Goal: Task Accomplishment & Management: Manage account settings

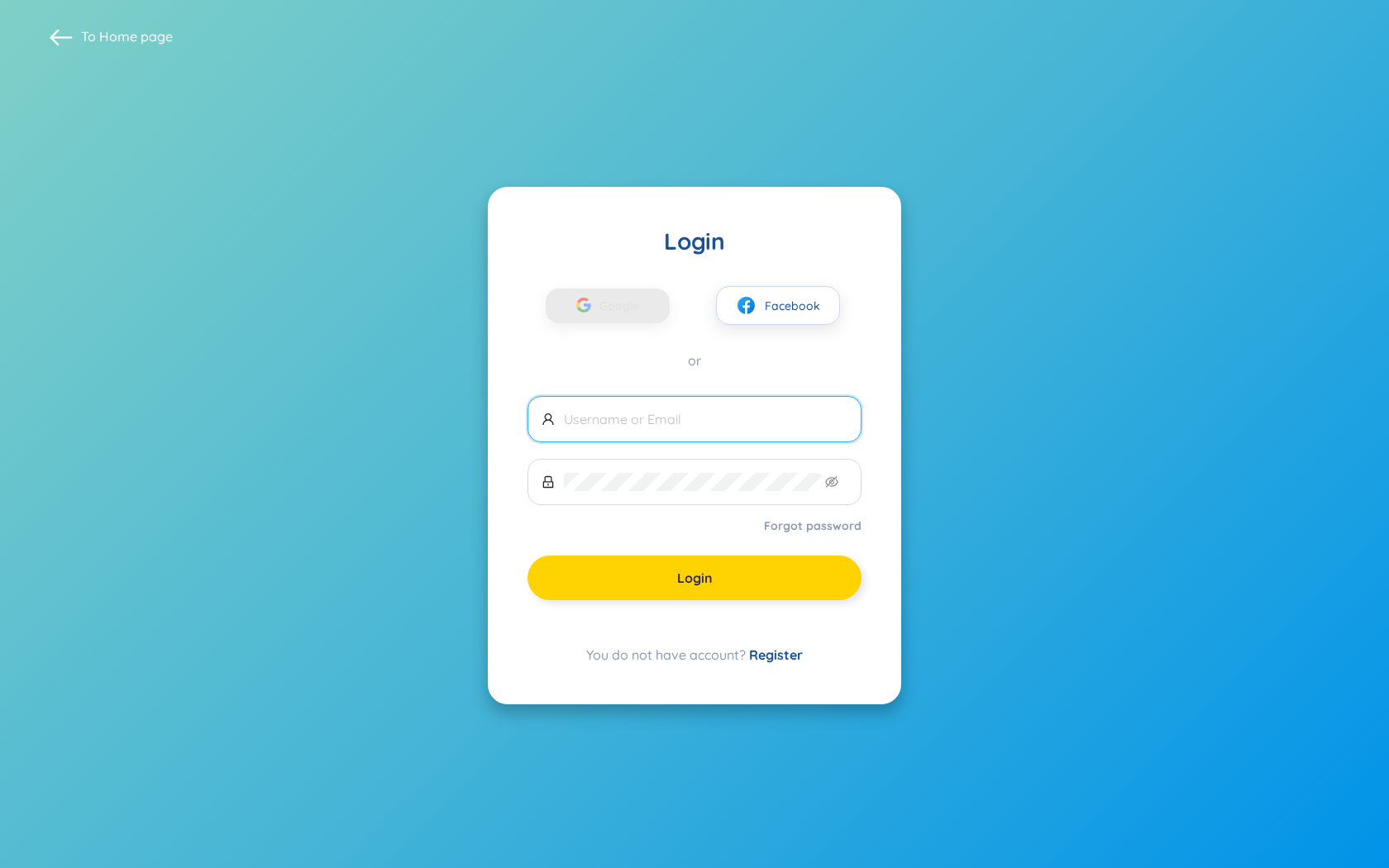
type input "thieuprono1@gmail.com"
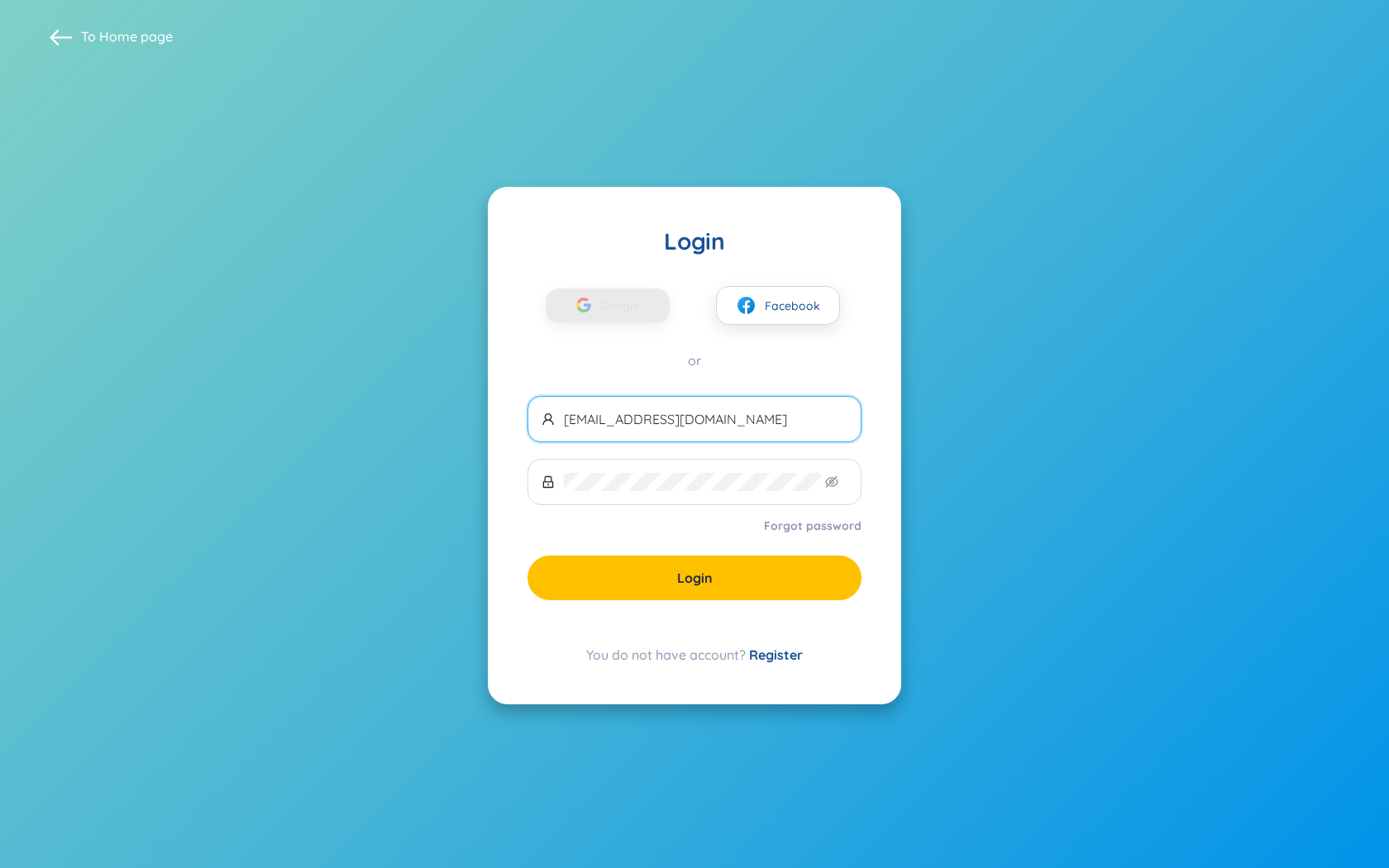
click at [663, 577] on button "Login" at bounding box center [694, 578] width 334 height 45
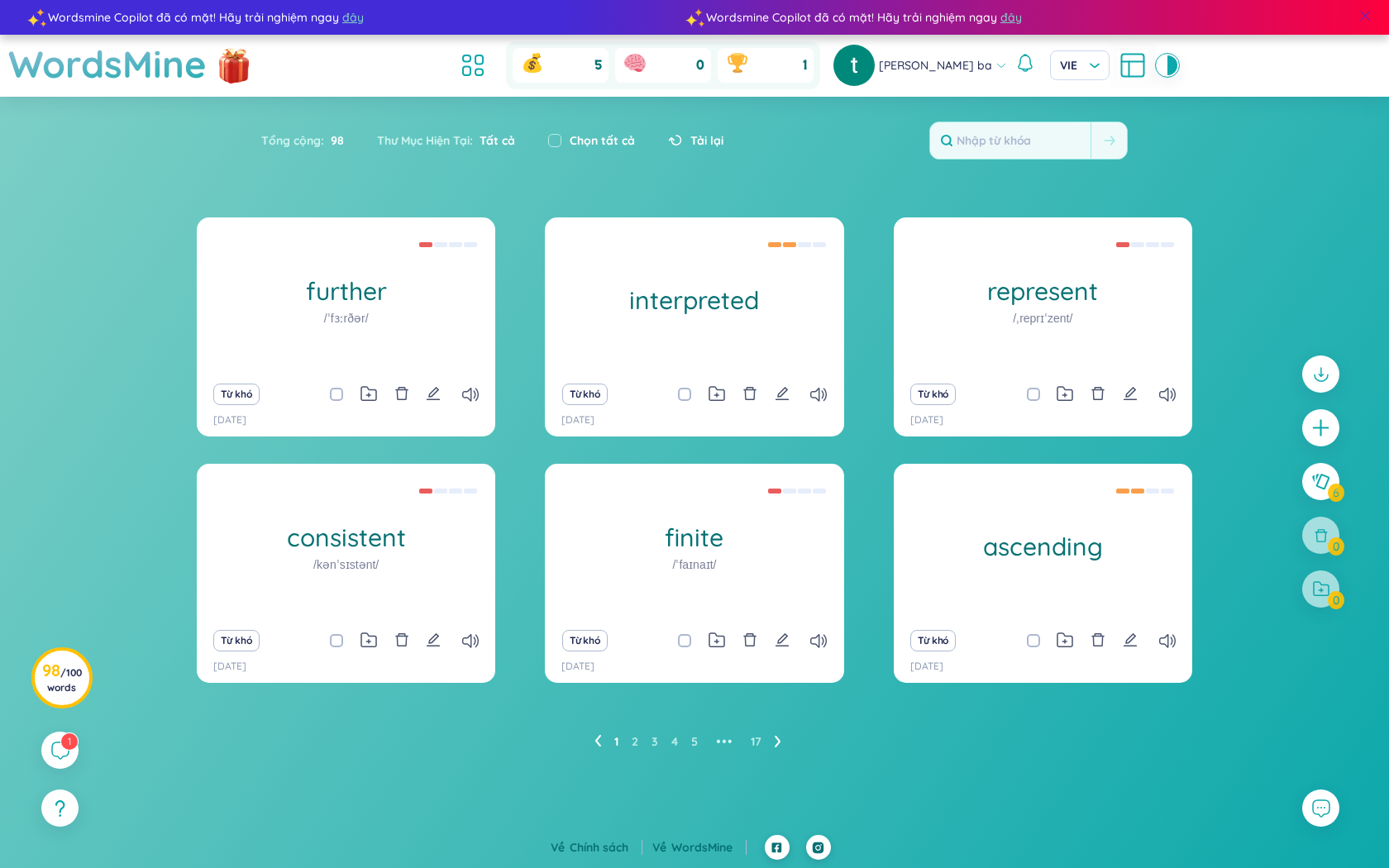
click at [1363, 15] on span at bounding box center [1365, 16] width 15 height 15
